Goal: Book appointment/travel/reservation

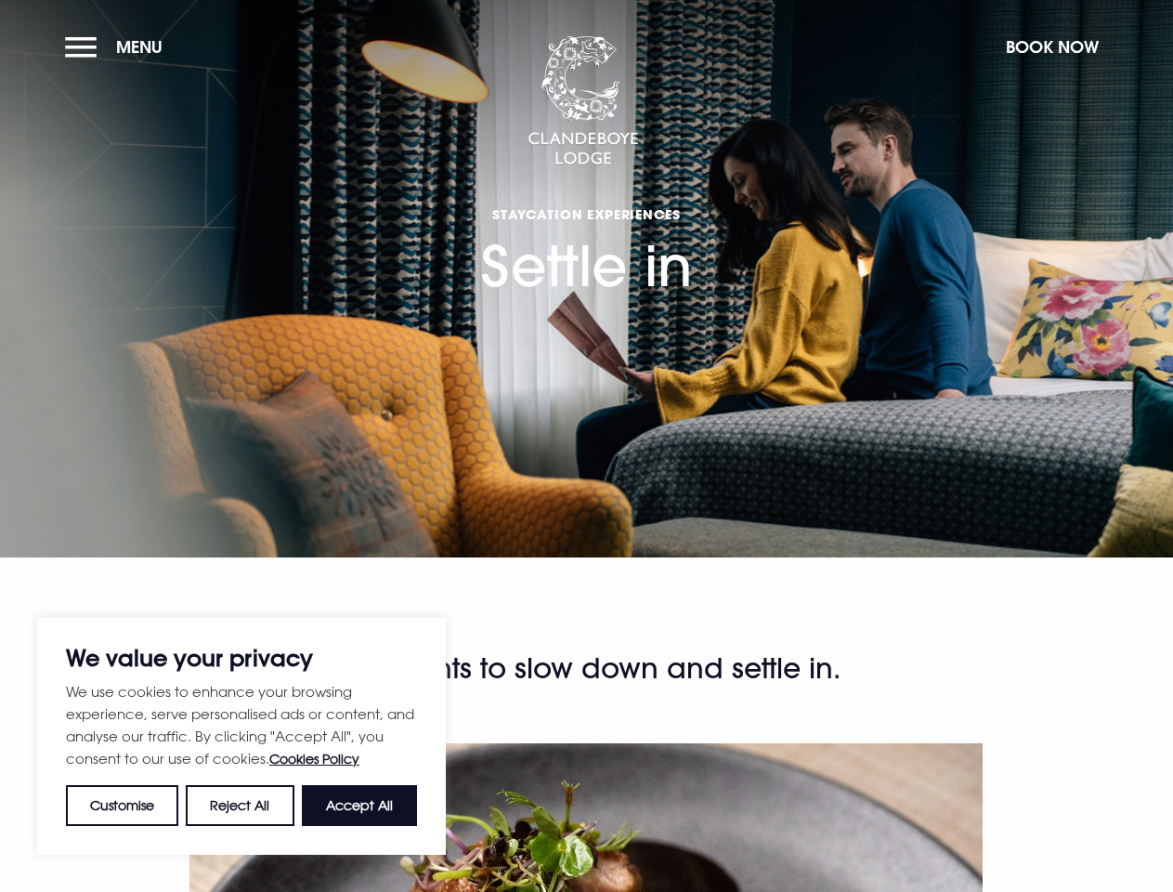
click at [586, 446] on section "Staycation Experiences Settle in" at bounding box center [586, 278] width 1173 height 557
click at [123, 805] on button "Customise" at bounding box center [122, 805] width 112 height 41
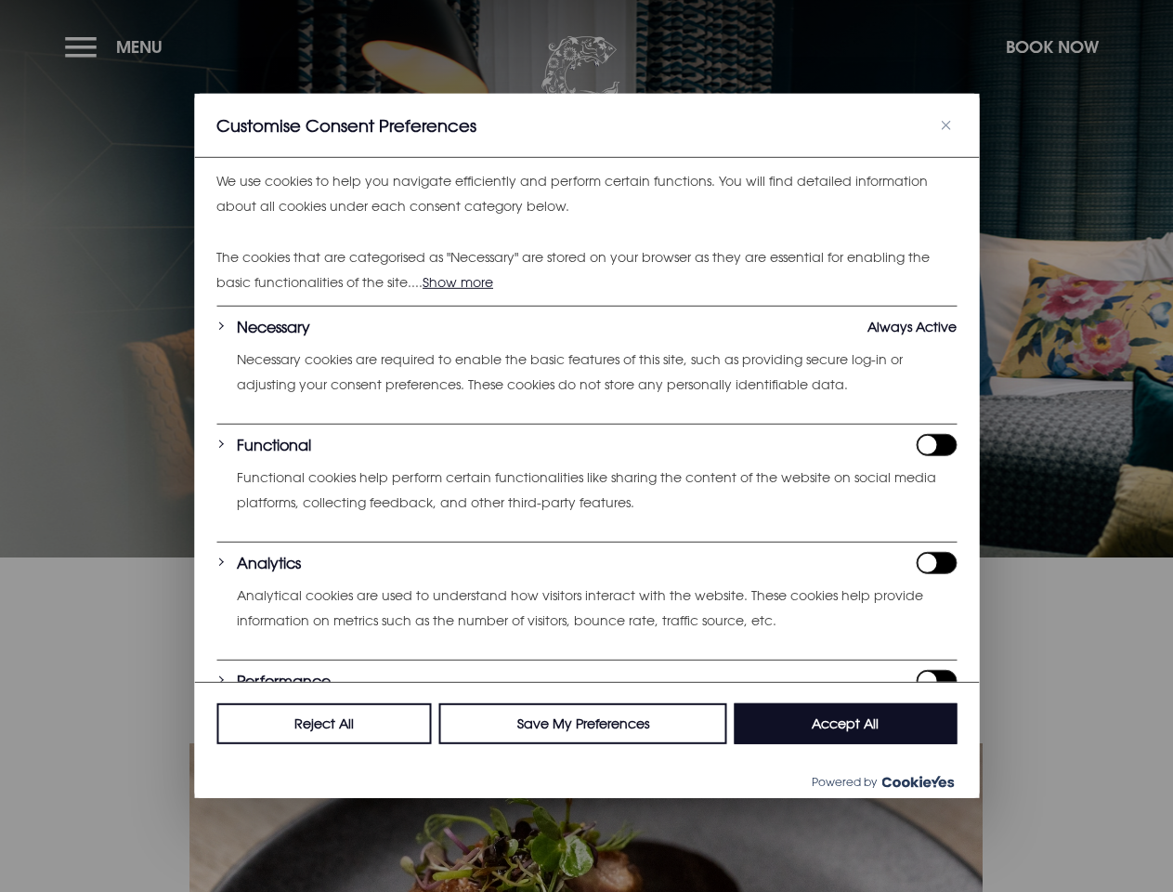
click at [241, 805] on div at bounding box center [586, 446] width 1173 height 892
click at [359, 805] on div at bounding box center [586, 446] width 1173 height 892
click at [118, 46] on div at bounding box center [586, 446] width 1173 height 892
click at [1051, 46] on div at bounding box center [586, 446] width 1173 height 892
